Goal: Task Accomplishment & Management: Use online tool/utility

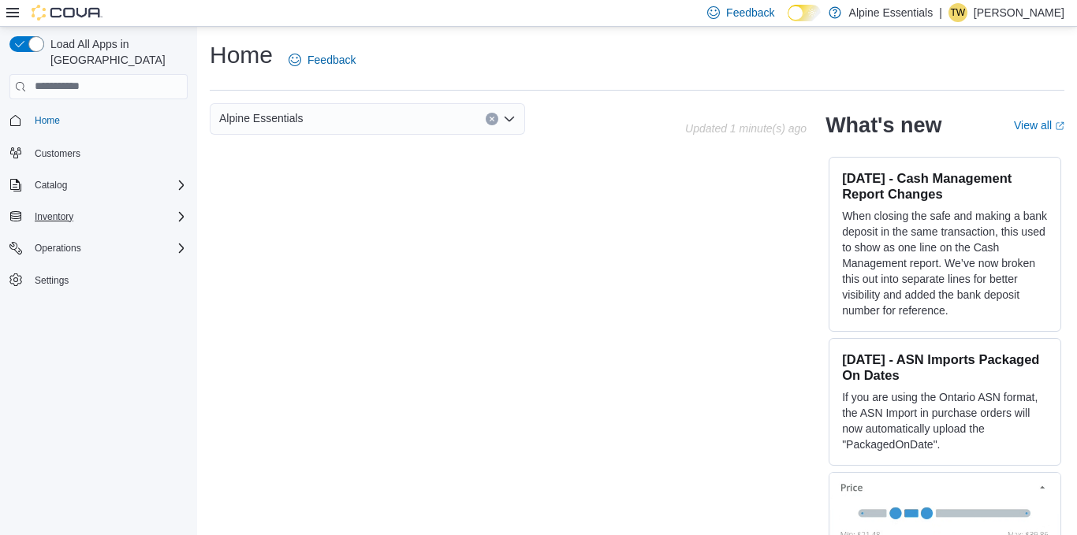
click at [155, 207] on div "Inventory" at bounding box center [107, 216] width 159 height 19
click at [77, 233] on span "Inventory Manager (Classic)" at bounding box center [87, 239] width 118 height 13
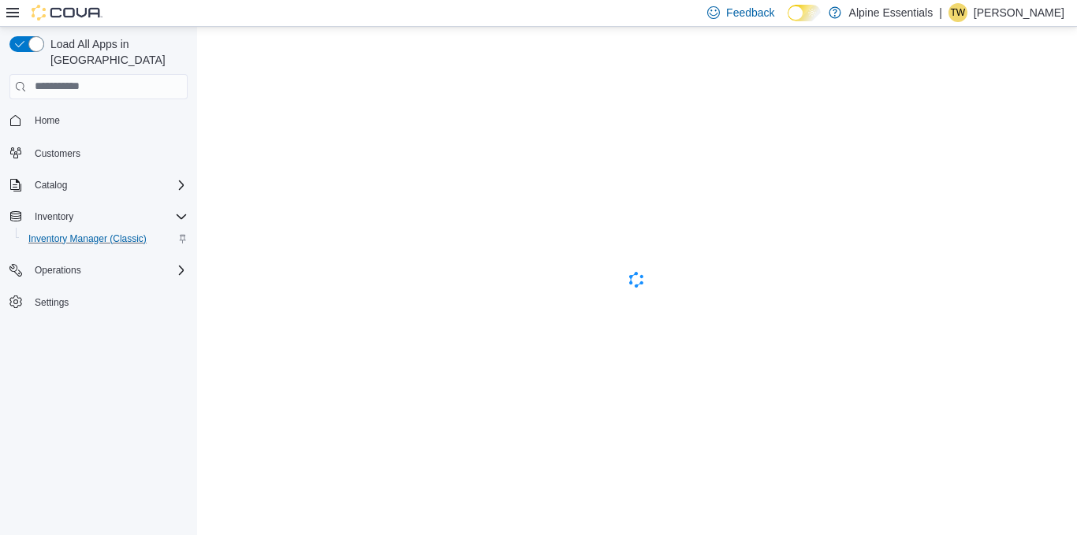
click at [14, 18] on icon at bounding box center [12, 12] width 13 height 13
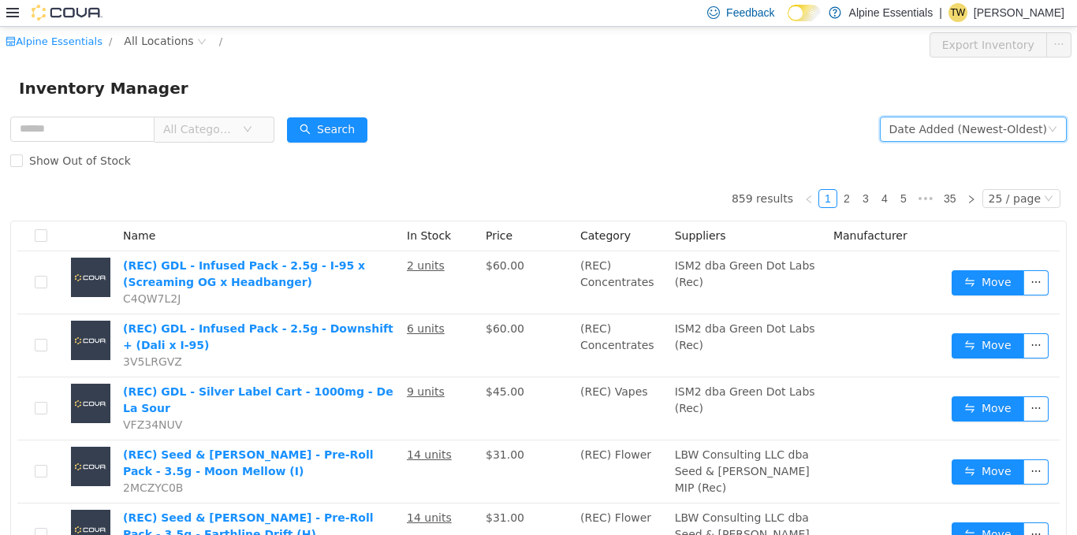
click at [1029, 138] on div "Date Added (Newest-Oldest)" at bounding box center [968, 129] width 158 height 24
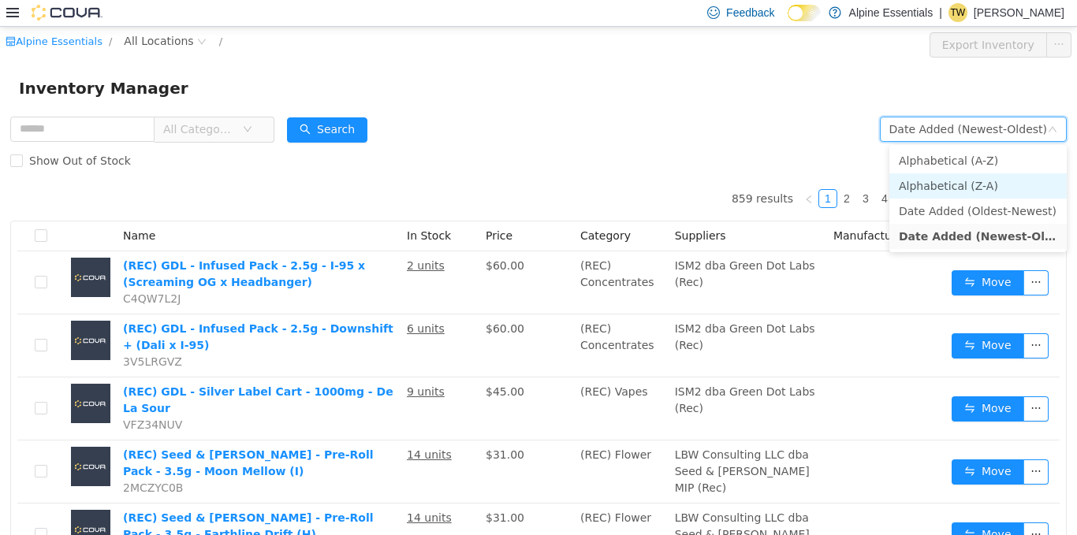
click at [1011, 174] on li "Alphabetical (Z-A)" at bounding box center [977, 185] width 177 height 25
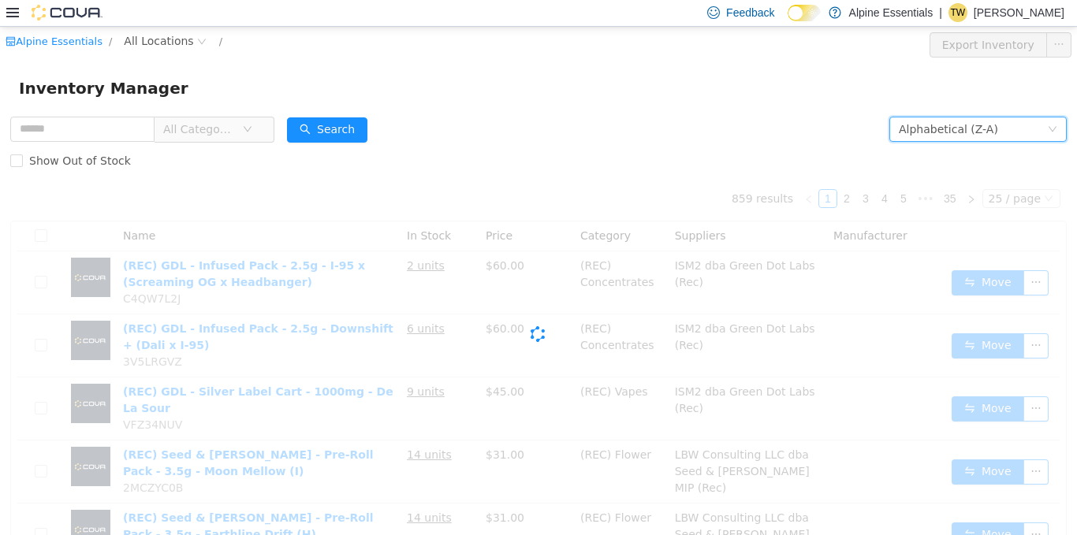
click at [1023, 160] on div "Show Out of Stock" at bounding box center [538, 160] width 1056 height 32
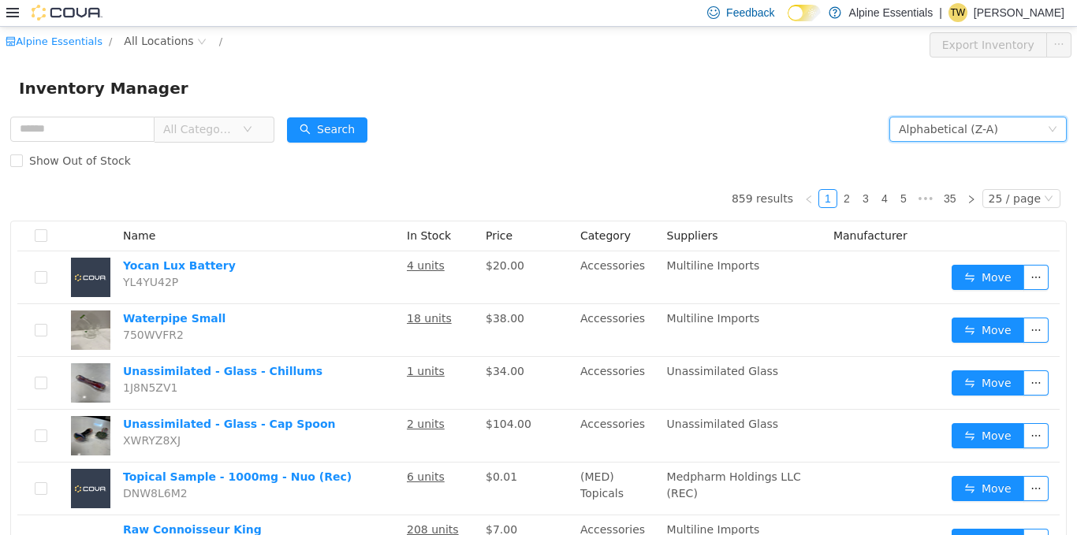
click at [1019, 132] on div "Alphabetical (Z-A)" at bounding box center [973, 129] width 148 height 24
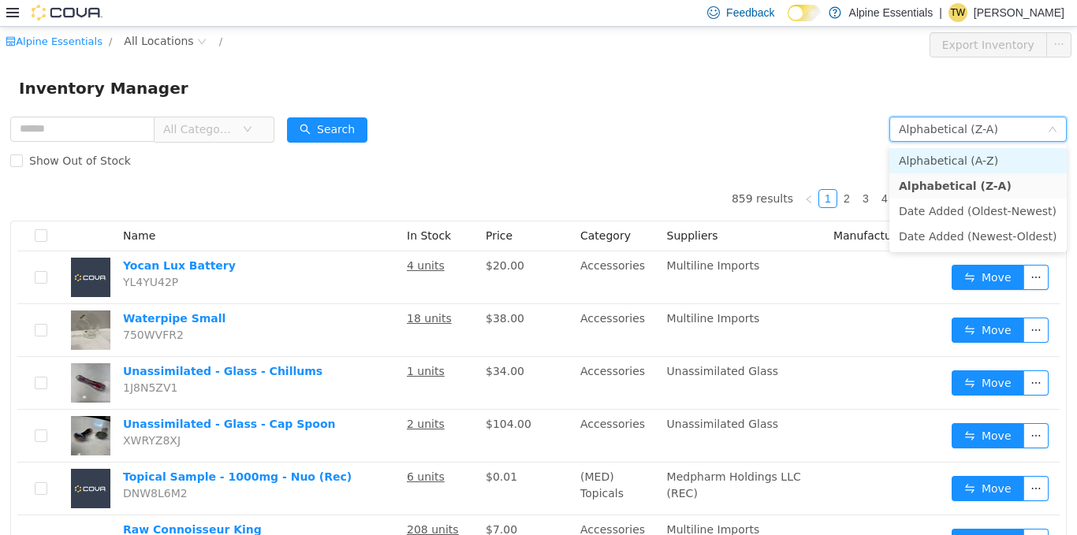
click at [1004, 165] on li "Alphabetical (A-Z)" at bounding box center [977, 159] width 177 height 25
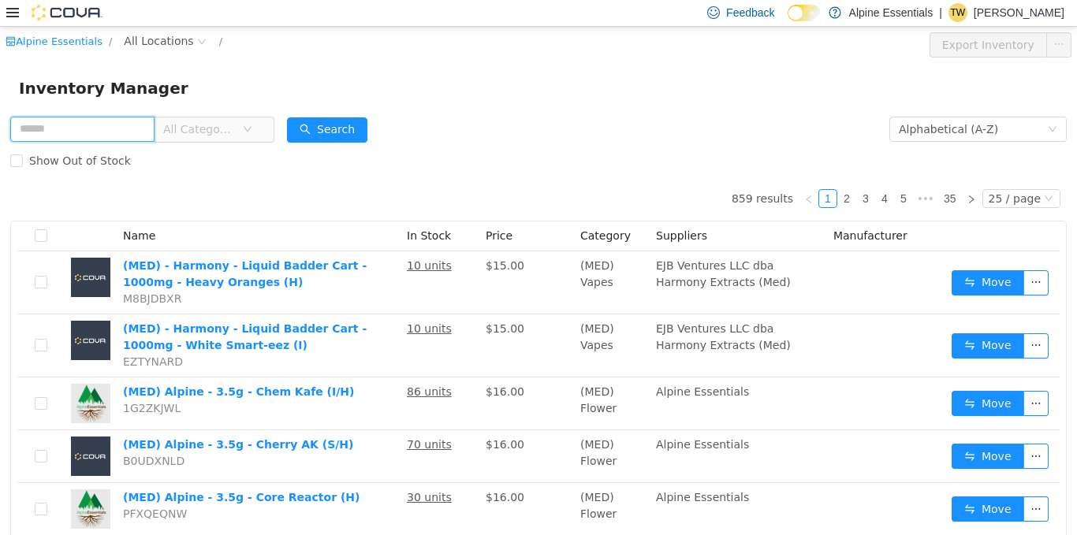
click at [116, 125] on input "text" at bounding box center [82, 128] width 144 height 25
type input "*******"
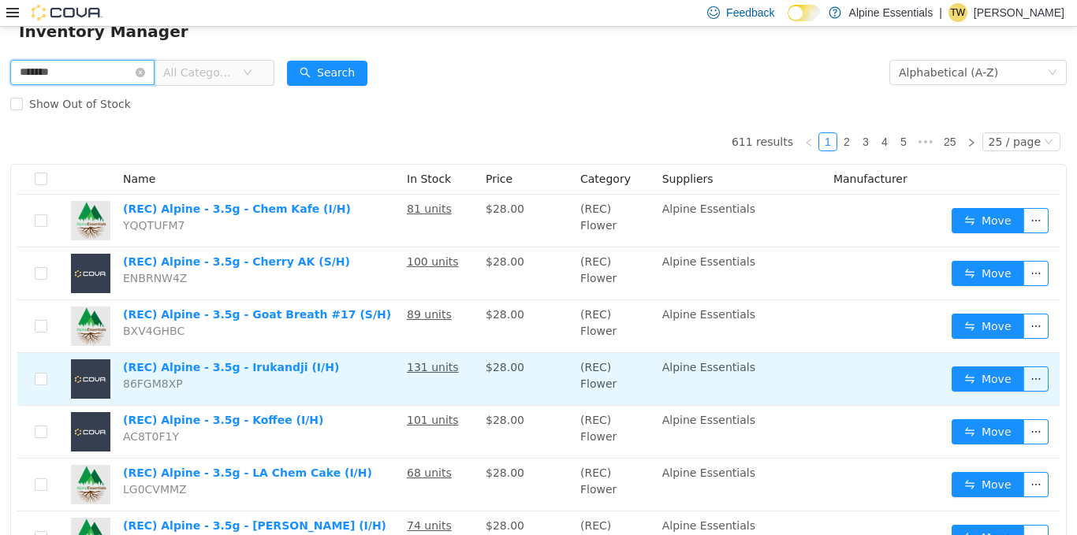
scroll to position [58, 0]
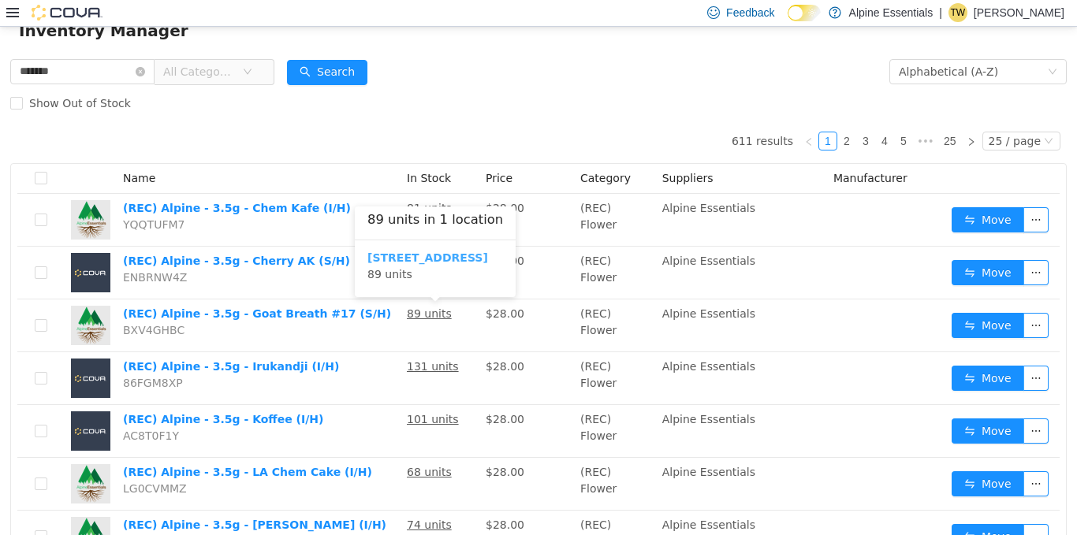
click at [423, 261] on b "[STREET_ADDRESS]" at bounding box center [427, 257] width 121 height 13
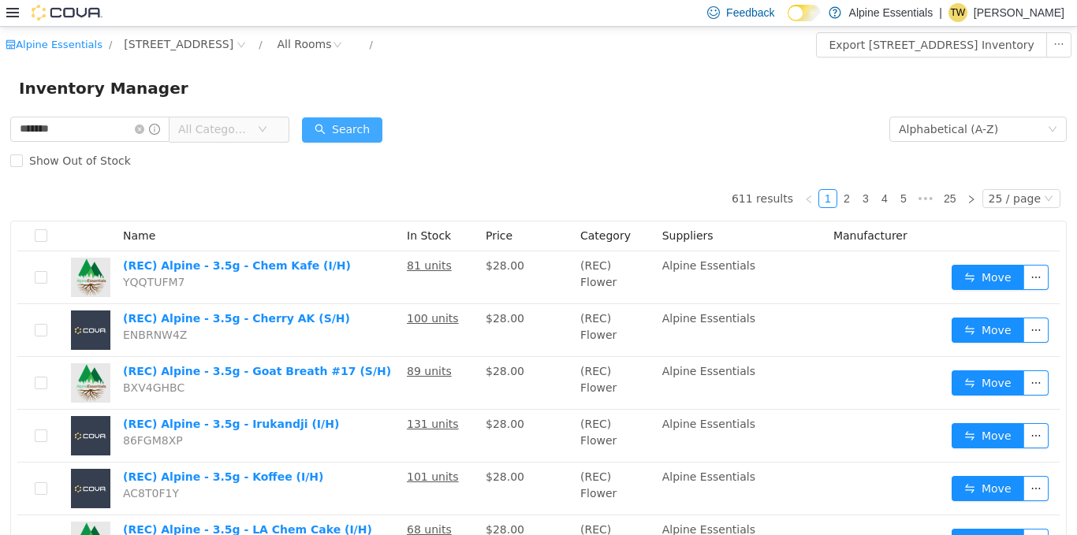
click at [365, 120] on div "Search" at bounding box center [342, 129] width 80 height 32
click at [365, 120] on button "Search" at bounding box center [342, 129] width 80 height 25
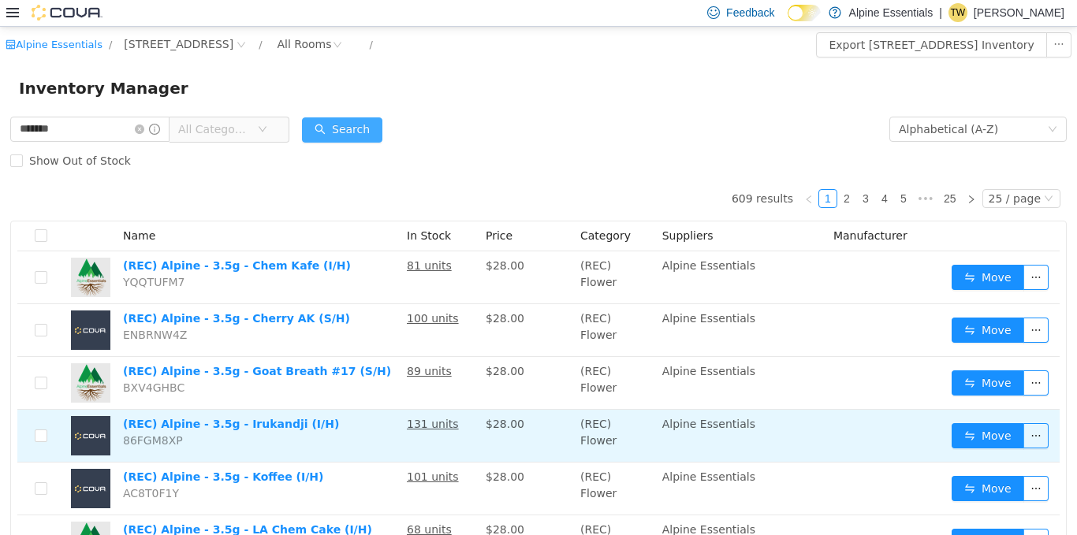
scroll to position [20, 0]
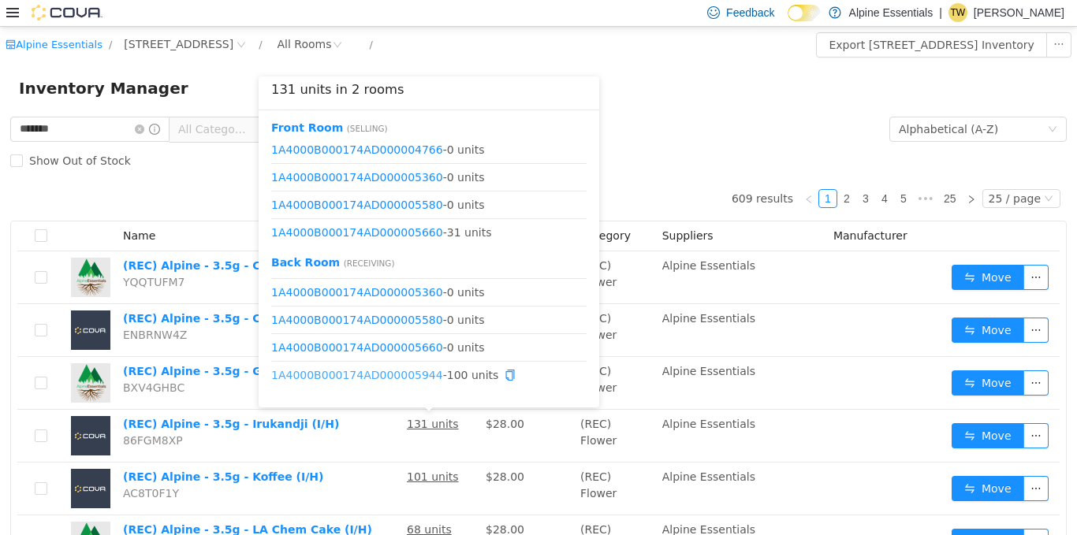
click at [405, 375] on link "1A4000B000174AD000005944" at bounding box center [357, 374] width 172 height 13
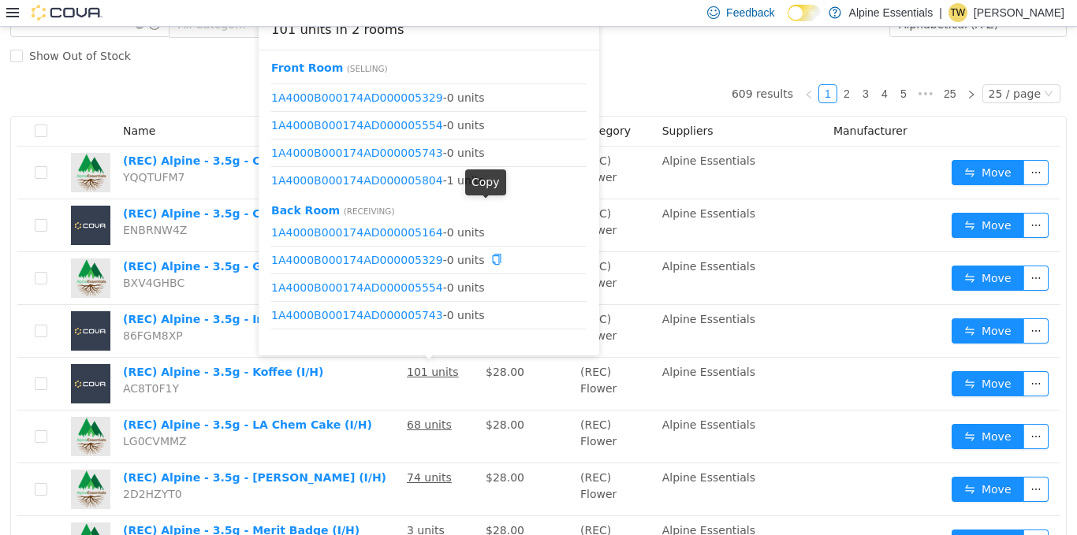
scroll to position [47, 0]
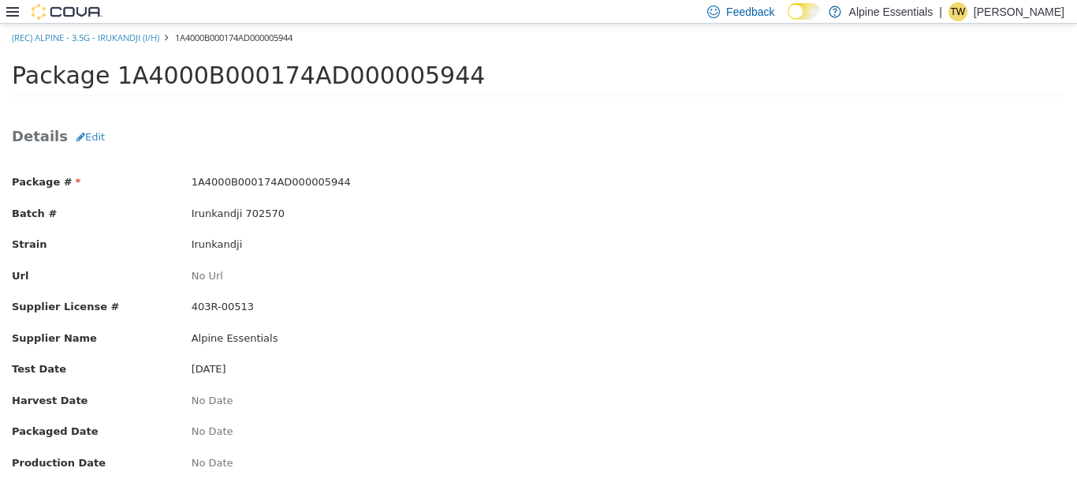
scroll to position [121, 0]
